Goal: Information Seeking & Learning: Understand process/instructions

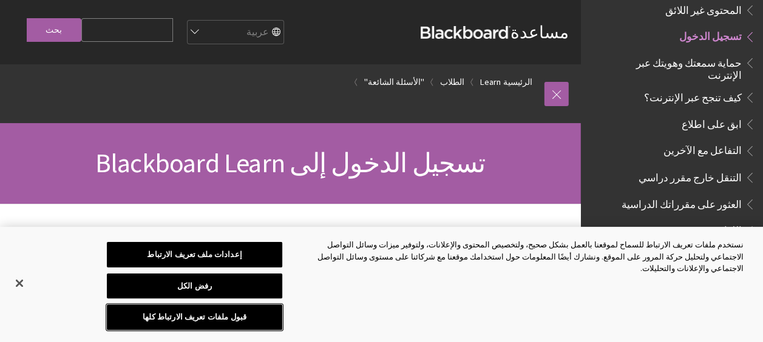
click at [191, 318] on button "قبول ملفات تعريف الارتباط كلها" at bounding box center [194, 317] width 175 height 25
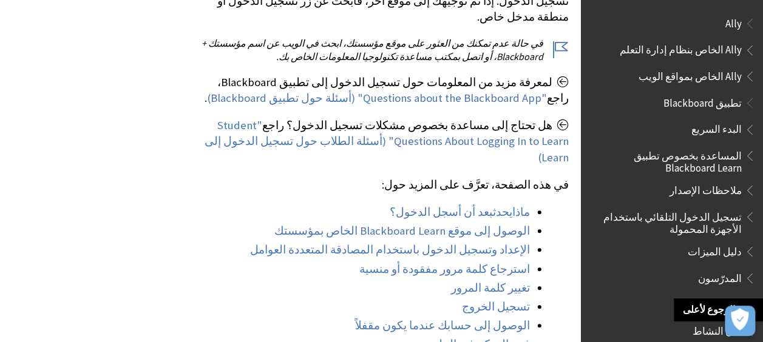
scroll to position [399, 0]
click at [412, 223] on link "الوصول إلى موقع Blackboard Learn الخاص بمؤسستك" at bounding box center [402, 230] width 256 height 15
click at [482, 262] on link "استرجاع كلمة مرور مفقودة أو منسية" at bounding box center [444, 269] width 171 height 15
click at [511, 262] on link "استرجاع كلمة مرور مفقودة أو منسية" at bounding box center [444, 269] width 171 height 15
click at [498, 262] on link "استرجاع كلمة مرور مفقودة أو منسية" at bounding box center [444, 269] width 171 height 15
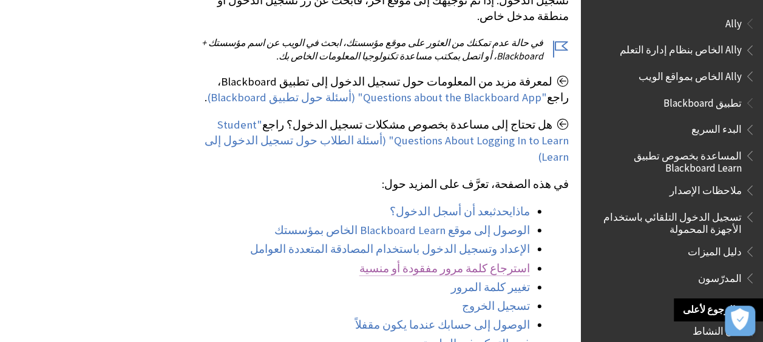
click at [498, 262] on link "استرجاع كلمة مرور مفقودة أو منسية" at bounding box center [444, 269] width 171 height 15
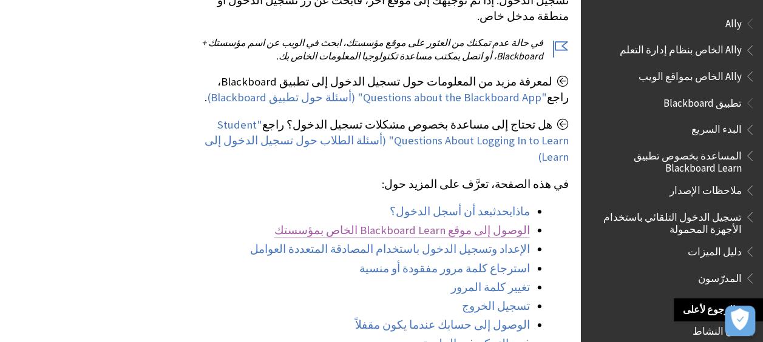
click at [449, 223] on link "الوصول إلى موقع Blackboard Learn الخاص بمؤسستك" at bounding box center [402, 230] width 256 height 15
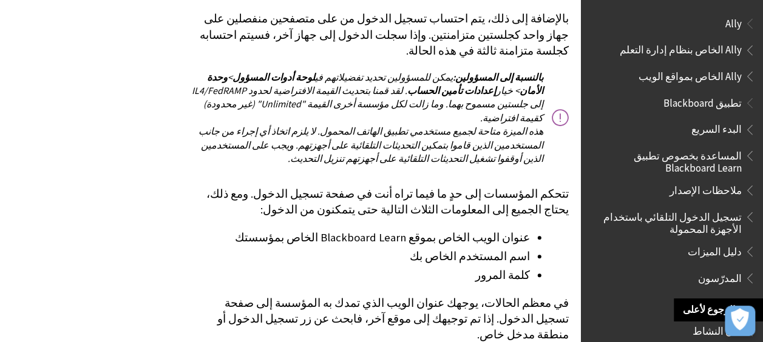
scroll to position [2718, 0]
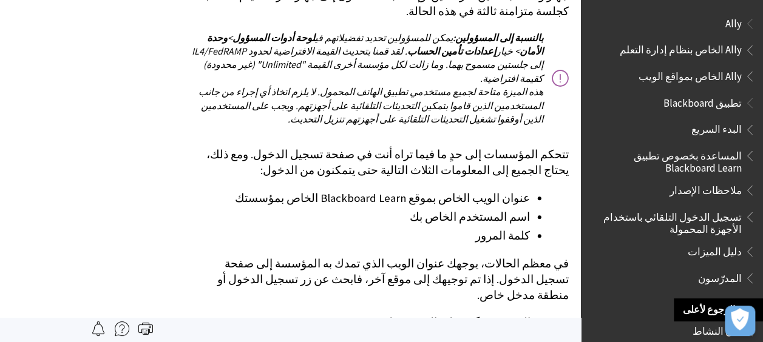
scroll to position [2752, 0]
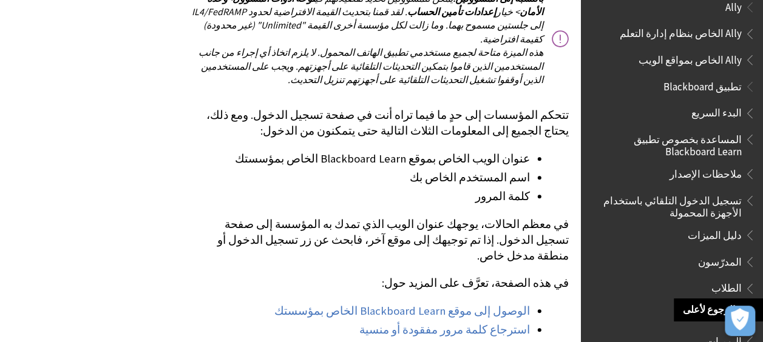
scroll to position [0, 0]
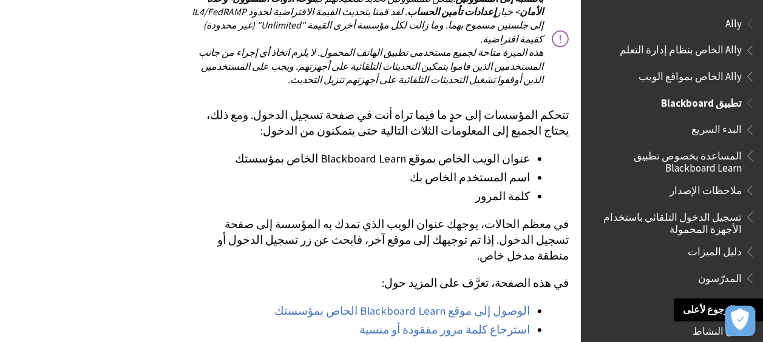
click at [704, 102] on span "تطبيق Blackboard" at bounding box center [701, 101] width 81 height 16
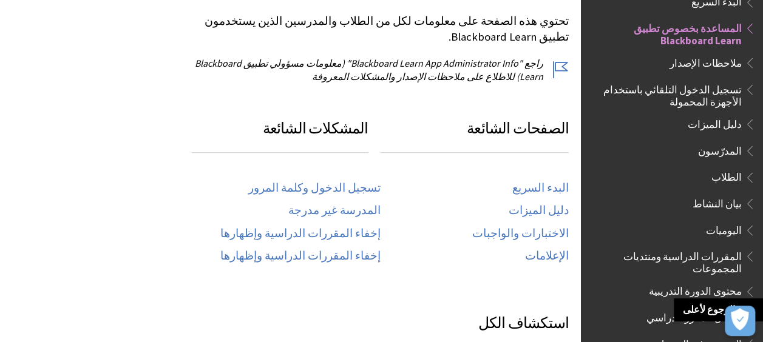
scroll to position [546, 0]
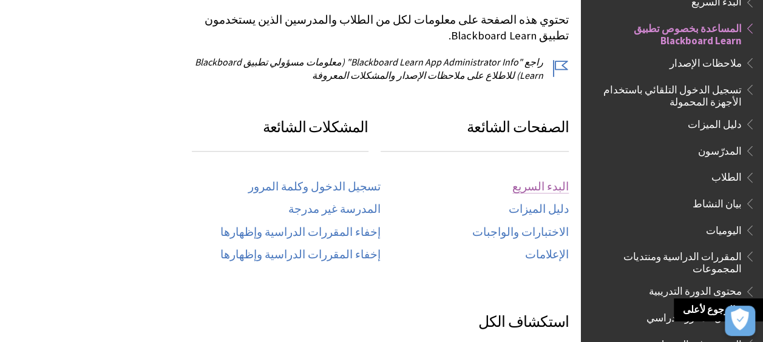
click at [549, 180] on link "البدء السريع" at bounding box center [540, 187] width 56 height 14
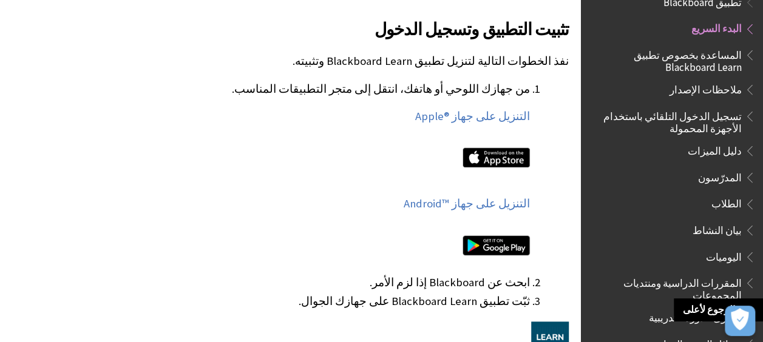
scroll to position [648, 0]
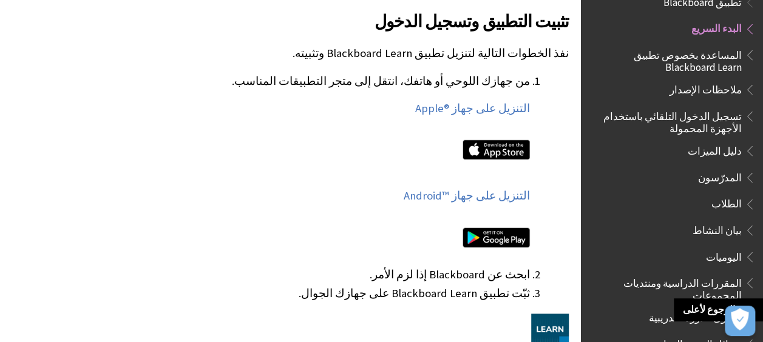
click at [498, 228] on img at bounding box center [496, 238] width 67 height 20
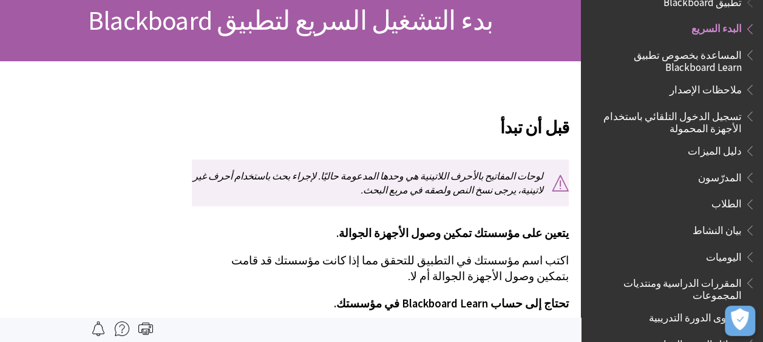
scroll to position [0, 0]
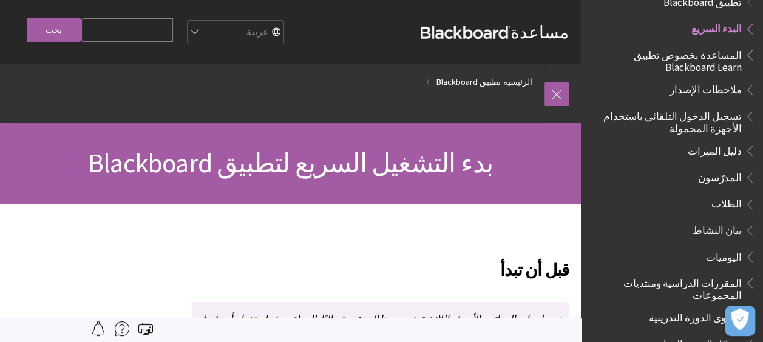
click at [56, 30] on input "بحث" at bounding box center [54, 30] width 55 height 24
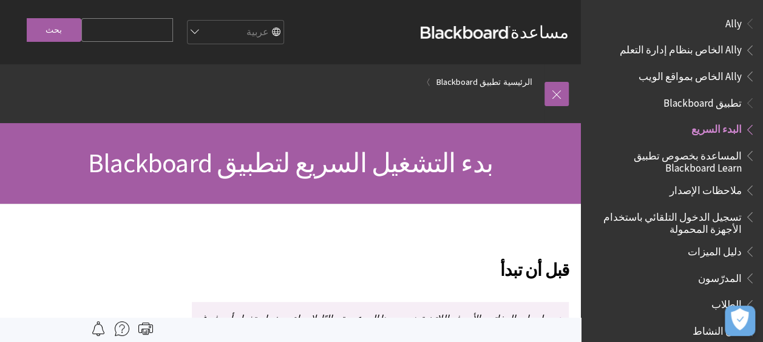
scroll to position [101, 0]
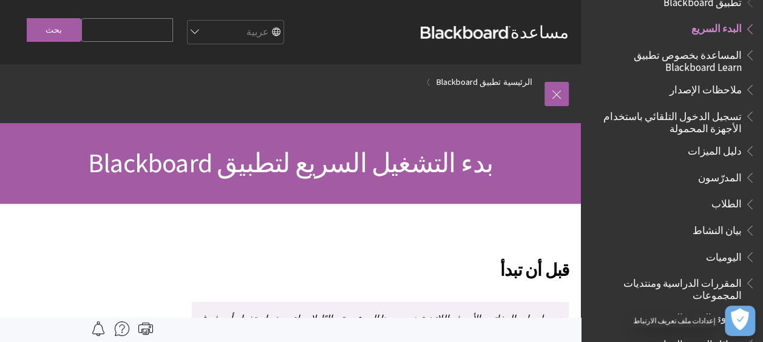
click at [737, 324] on icon "فتح التفضيلات" at bounding box center [740, 319] width 18 height 22
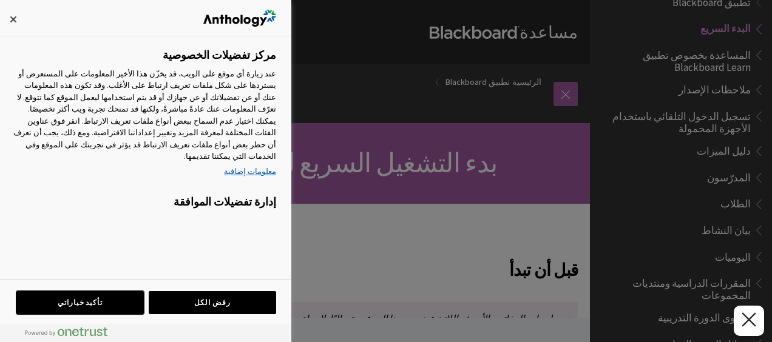
click at [103, 305] on button "تأكيد خياراتي" at bounding box center [79, 302] width 127 height 23
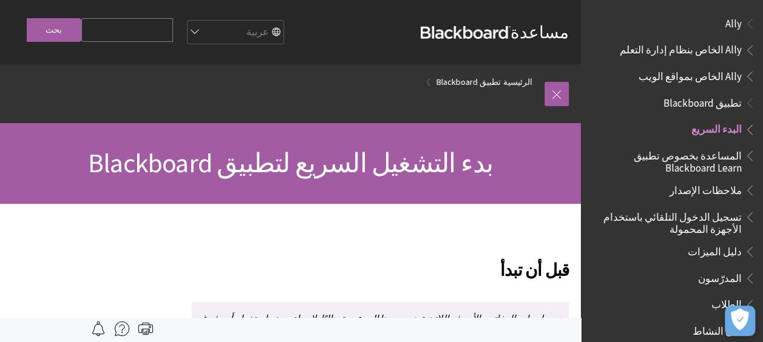
scroll to position [0, 0]
click at [645, 155] on span "المساعدة بخصوص تطبيق Blackboard Learn" at bounding box center [668, 160] width 146 height 29
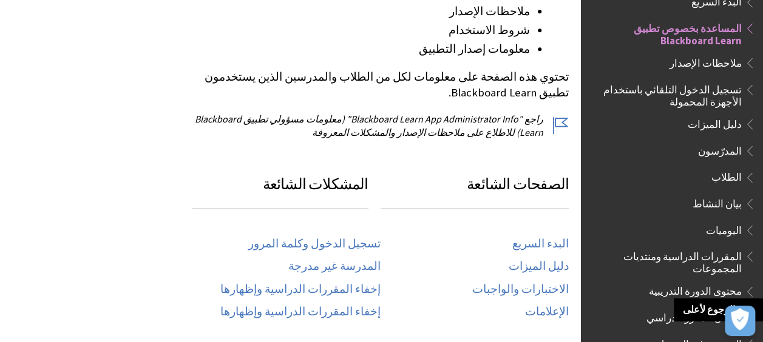
scroll to position [490, 0]
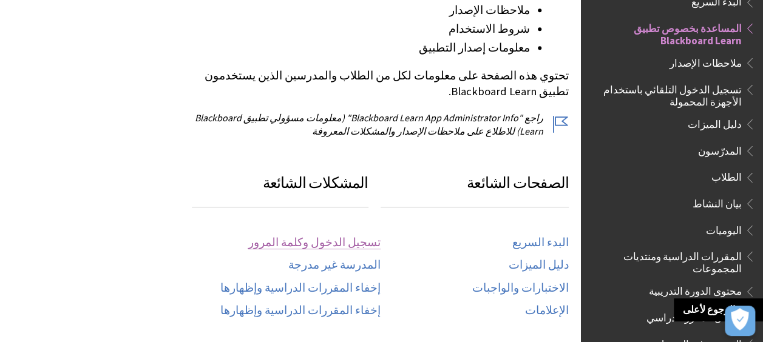
click at [344, 236] on link "تسجيل الدخول وكلمة المرور" at bounding box center [314, 243] width 132 height 14
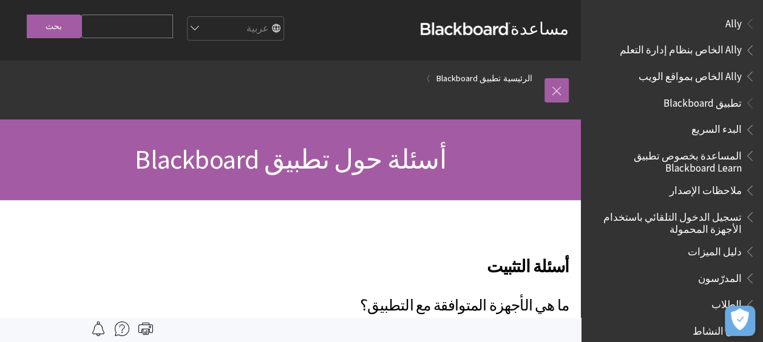
click at [713, 105] on span "تطبيق Blackboard" at bounding box center [702, 101] width 78 height 16
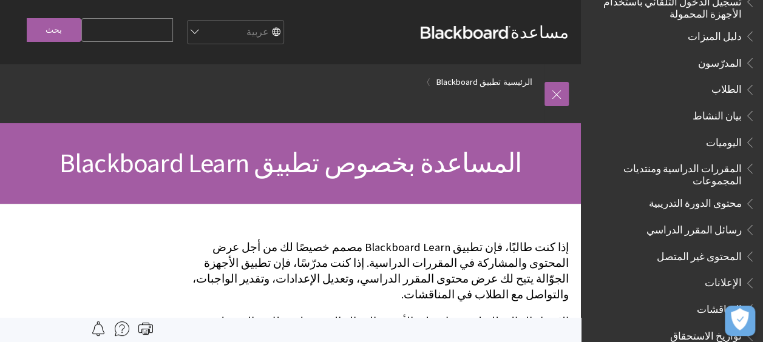
scroll to position [216, 0]
click at [731, 87] on span "الطلاب" at bounding box center [726, 87] width 30 height 16
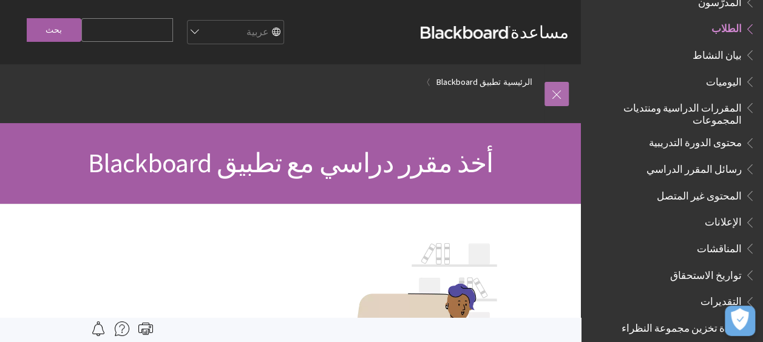
click at [561, 102] on link at bounding box center [557, 94] width 24 height 24
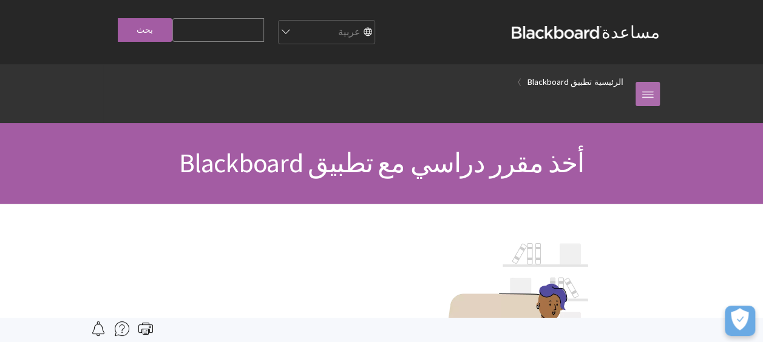
click at [654, 89] on link at bounding box center [648, 94] width 24 height 24
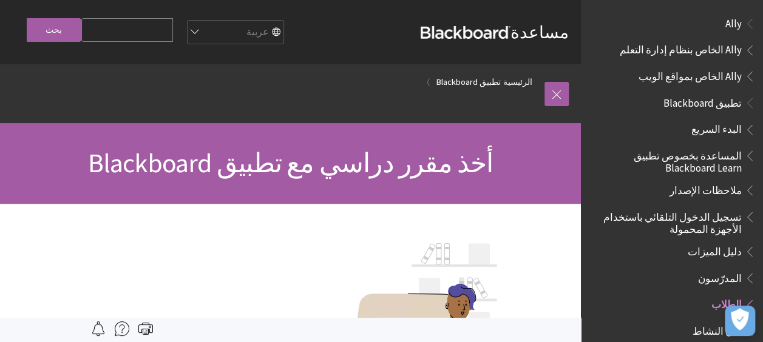
scroll to position [4, 0]
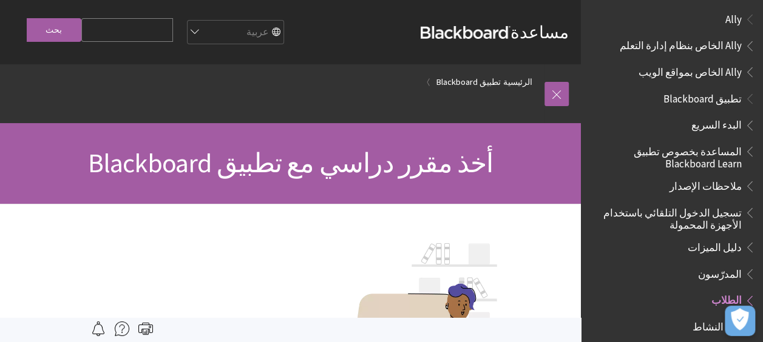
click at [718, 246] on span "دليل الميزات" at bounding box center [715, 245] width 54 height 16
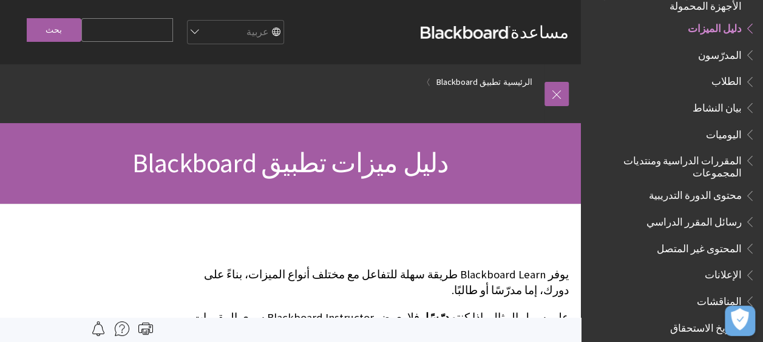
click at [62, 29] on input "بحث" at bounding box center [54, 30] width 55 height 24
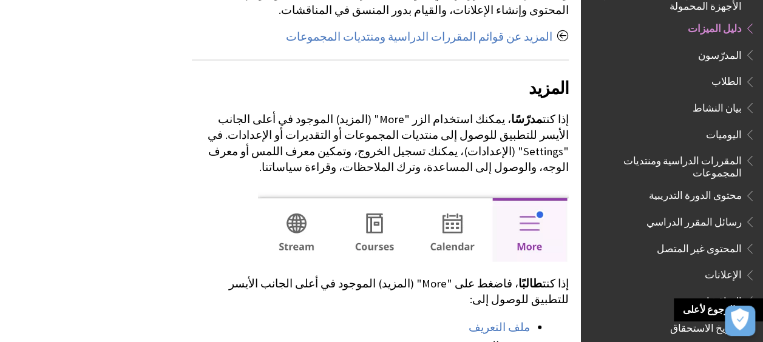
scroll to position [1254, 0]
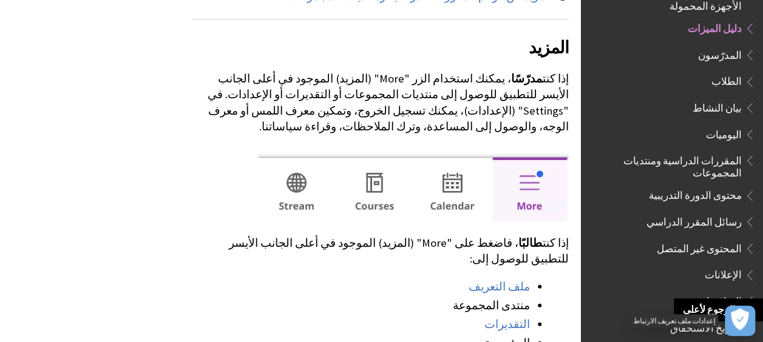
click at [743, 319] on icon "فتح التفضيلات" at bounding box center [740, 319] width 18 height 22
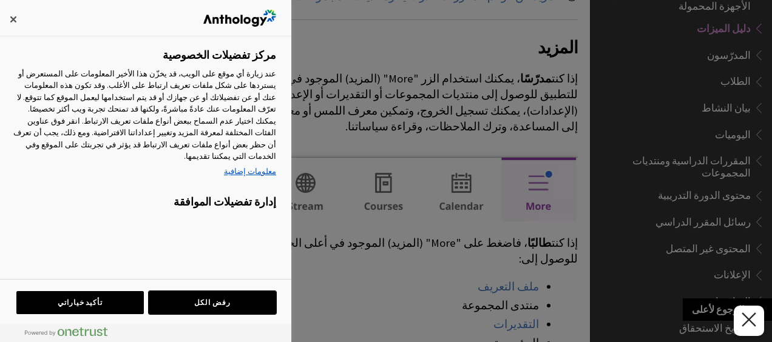
click at [243, 297] on button "رفض الكل" at bounding box center [212, 302] width 127 height 23
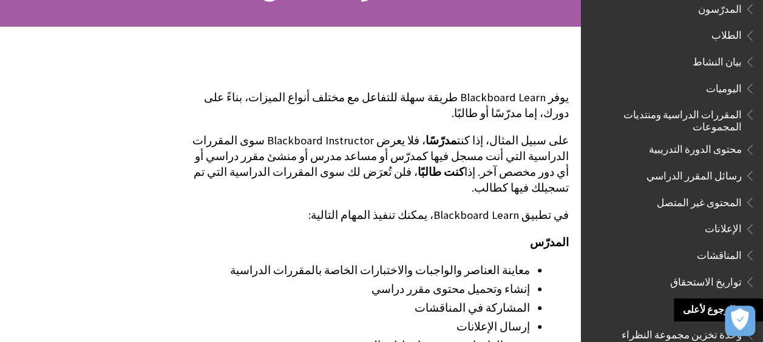
scroll to position [0, 0]
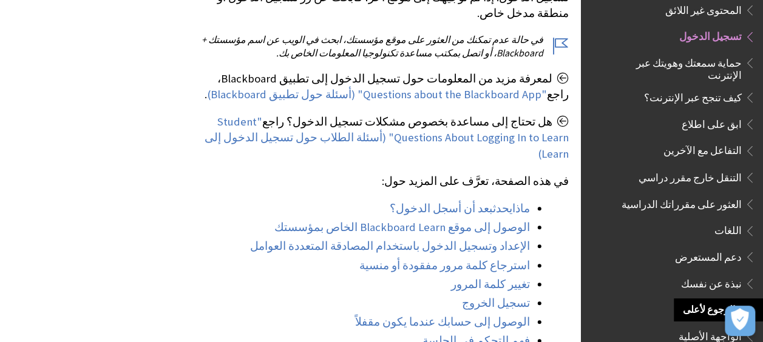
scroll to position [403, 0]
click at [413, 220] on link "الوصول إلى موقع Blackboard Learn الخاص بمؤسستك" at bounding box center [402, 227] width 256 height 15
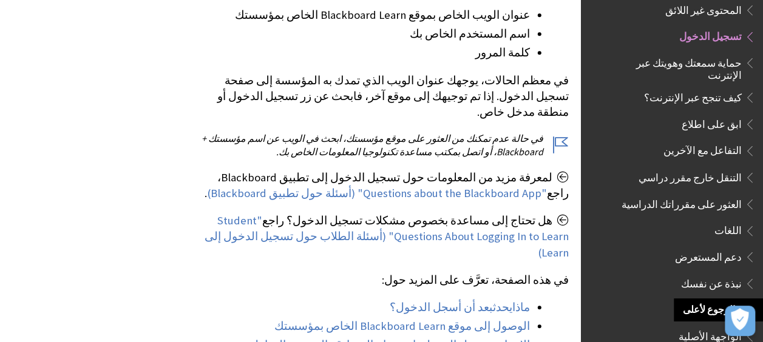
scroll to position [306, 0]
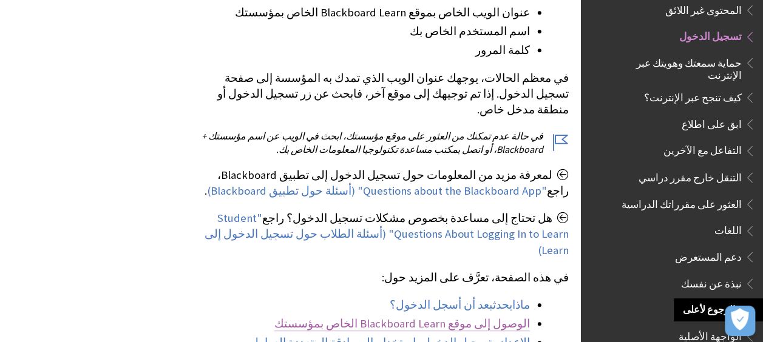
click at [422, 317] on link "الوصول إلى موقع Blackboard Learn الخاص بمؤسستك" at bounding box center [402, 324] width 256 height 15
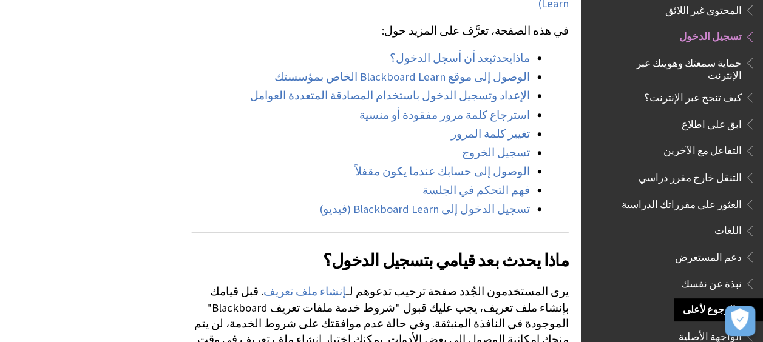
scroll to position [557, 0]
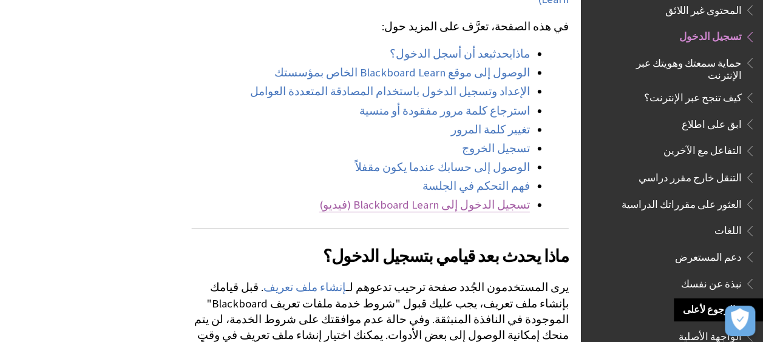
click at [450, 198] on link "تسجيل الدخول إلى Blackboard Learn (فيديو)" at bounding box center [424, 205] width 211 height 15
click at [467, 198] on link "تسجيل الدخول إلى Blackboard Learn (فيديو)" at bounding box center [424, 205] width 211 height 15
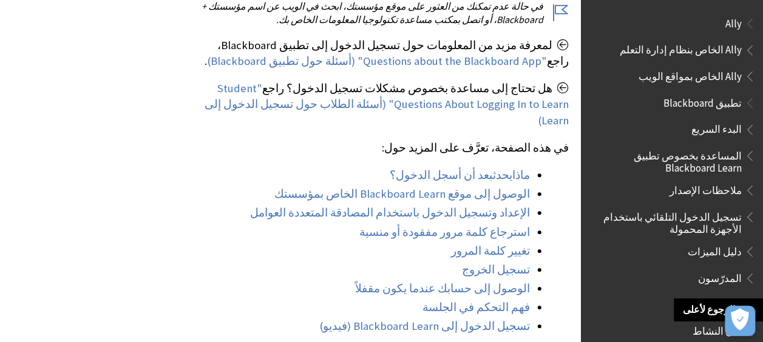
scroll to position [436, 0]
click at [465, 225] on link "استرجاع كلمة مرور مفقودة أو منسية" at bounding box center [444, 232] width 171 height 15
click at [503, 243] on link "تغيير كلمة المرور" at bounding box center [490, 250] width 79 height 15
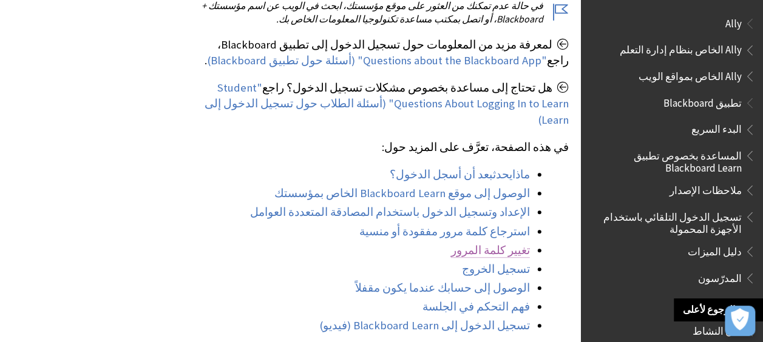
click at [503, 243] on link "تغيير كلمة المرور" at bounding box center [490, 250] width 79 height 15
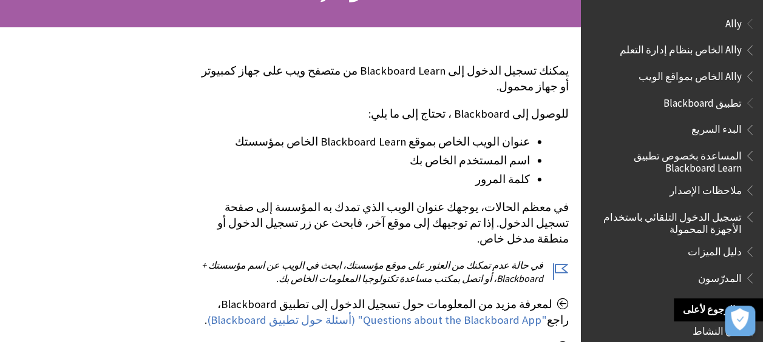
scroll to position [188, 0]
